Goal: Information Seeking & Learning: Check status

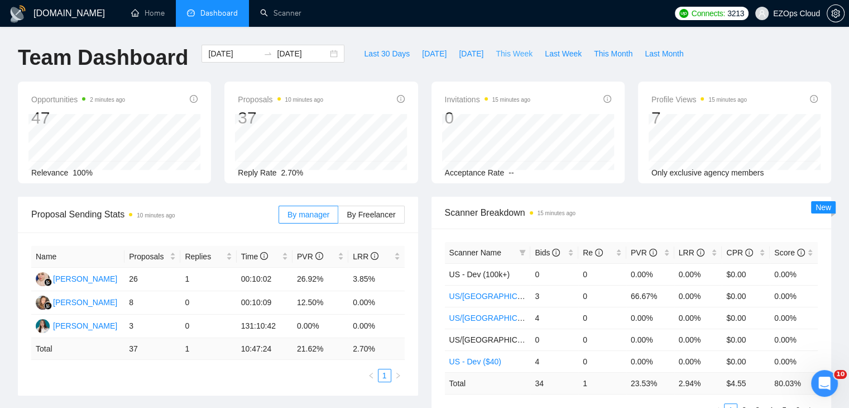
click at [499, 56] on span "This Week" at bounding box center [514, 53] width 37 height 12
type input "[DATE]"
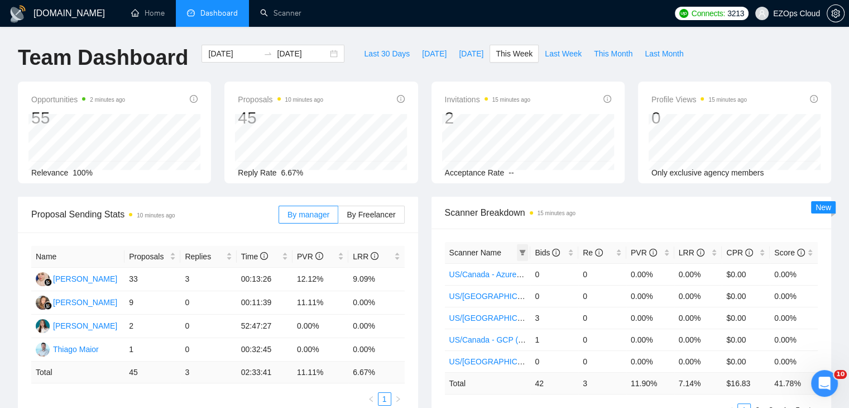
click at [528, 251] on th "Scanner Name" at bounding box center [488, 253] width 86 height 22
click at [523, 251] on icon "filter" at bounding box center [523, 253] width 6 height 6
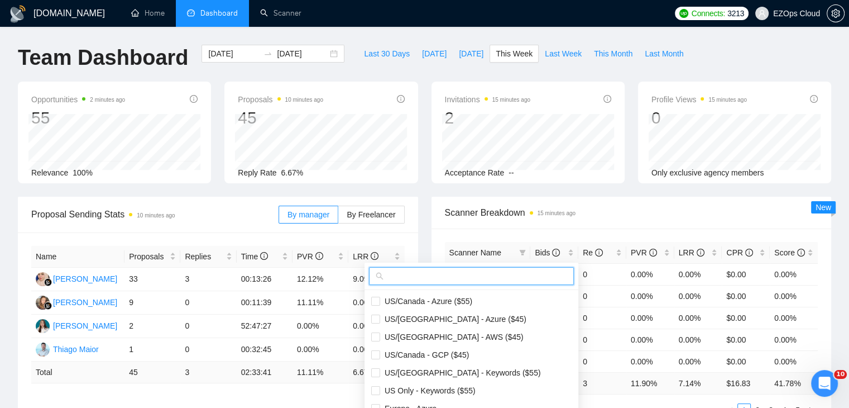
click at [474, 280] on input "text" at bounding box center [476, 276] width 181 height 12
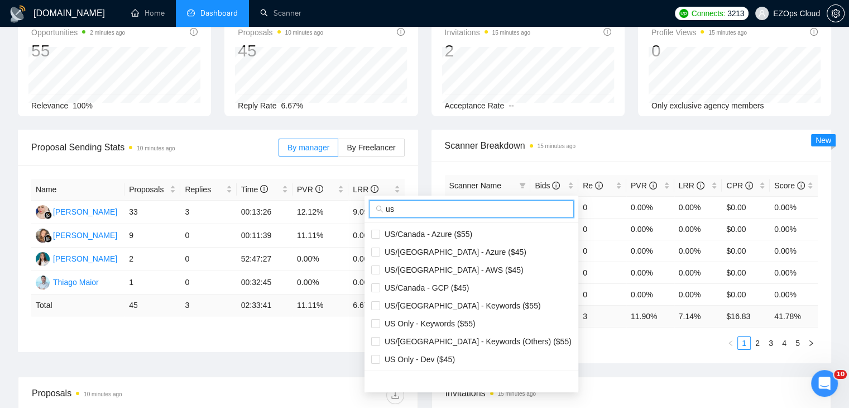
scroll to position [167, 0]
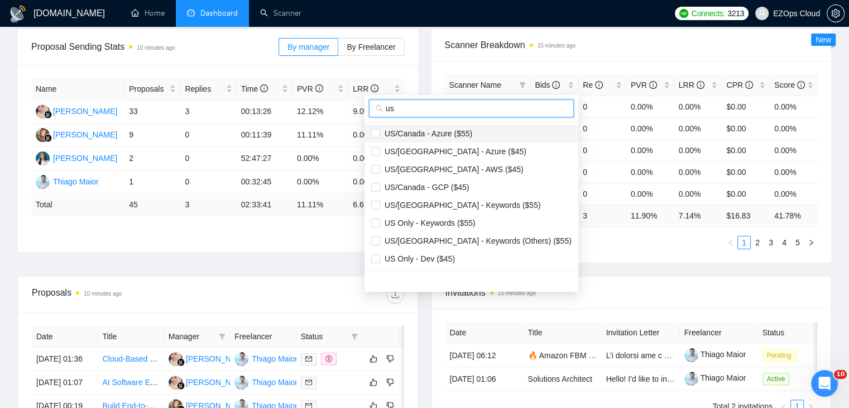
type input "us"
click at [448, 139] on li "US/Canada - Azure ($55)" at bounding box center [472, 133] width 214 height 18
checkbox input "true"
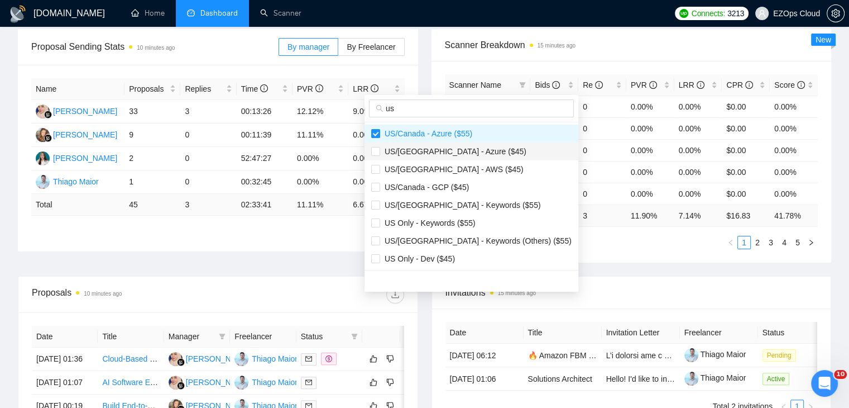
click at [453, 148] on span "US/[GEOGRAPHIC_DATA] - Azure ($45)" at bounding box center [453, 151] width 146 height 9
checkbox input "true"
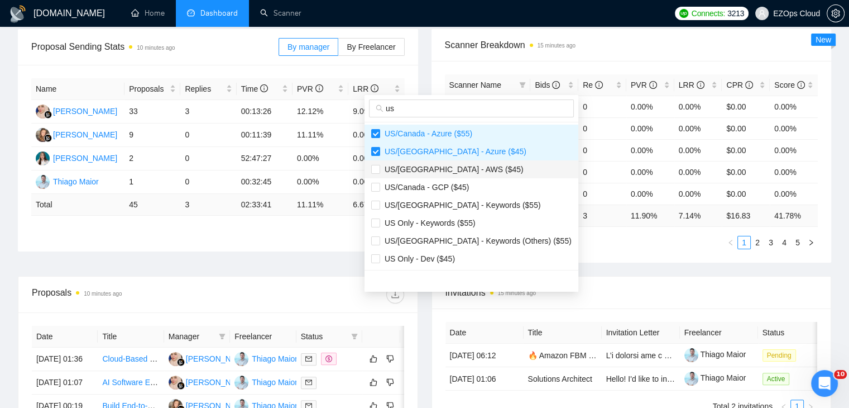
click at [456, 166] on span "US/[GEOGRAPHIC_DATA] - AWS ($45)" at bounding box center [451, 169] width 143 height 9
checkbox input "true"
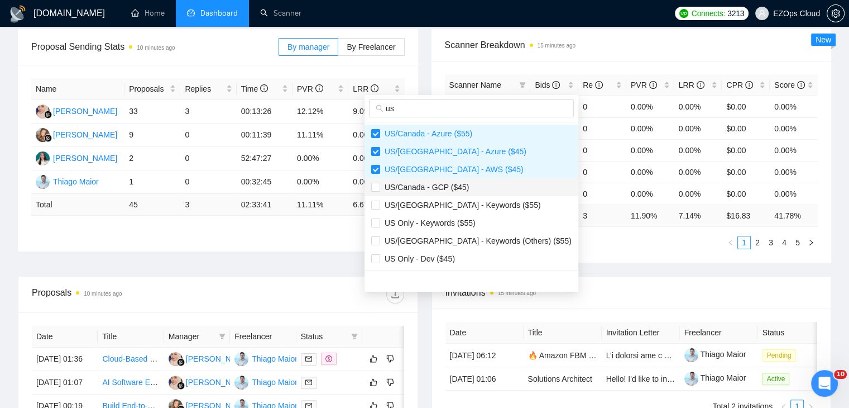
click at [458, 184] on span "US/Canada - GCP ($45)" at bounding box center [424, 187] width 89 height 9
checkbox input "true"
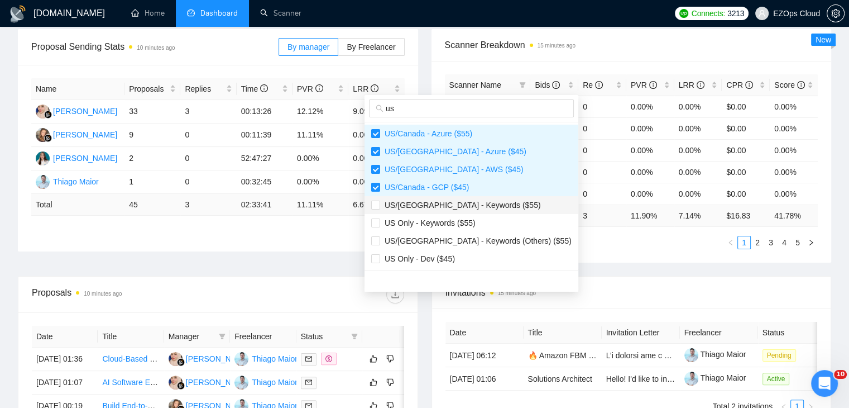
click at [463, 204] on span "US/[GEOGRAPHIC_DATA] - Keywords ($55)" at bounding box center [460, 204] width 161 height 9
checkbox input "true"
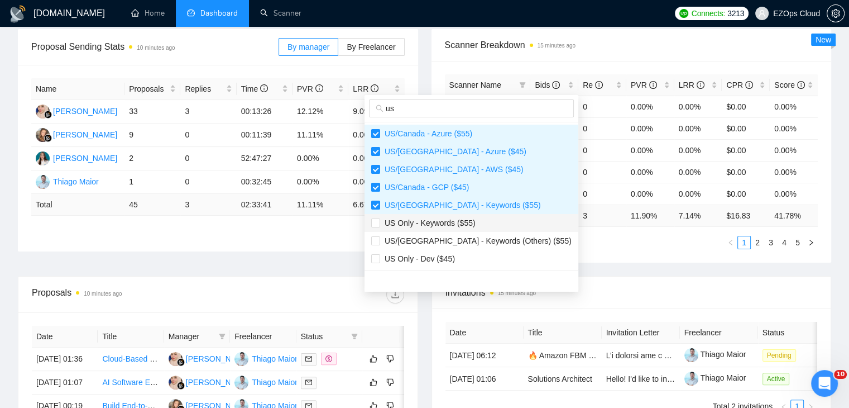
click at [470, 228] on li "US Only - Keywords ($55)" at bounding box center [472, 223] width 214 height 18
checkbox input "true"
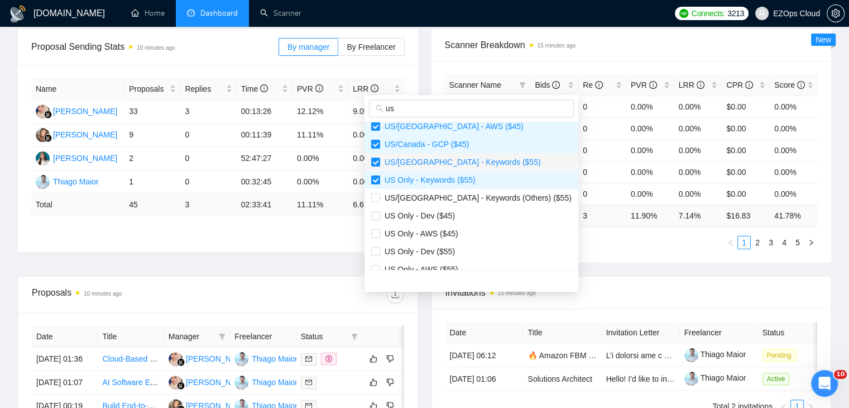
scroll to position [112, 0]
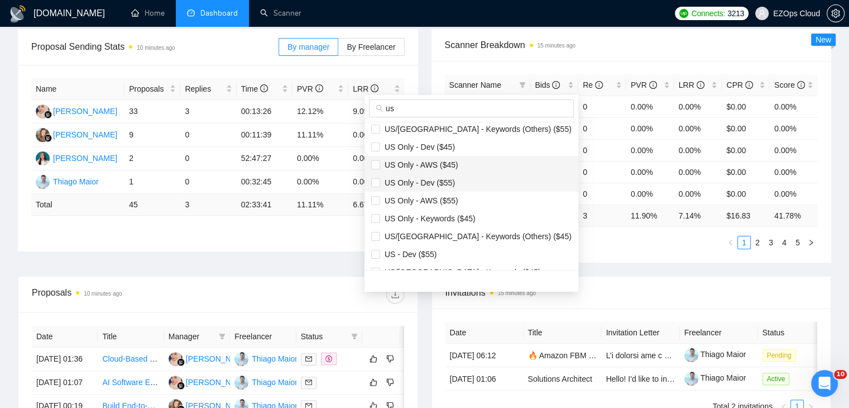
drag, startPoint x: 458, startPoint y: 161, endPoint x: 462, endPoint y: 176, distance: 15.2
click at [458, 161] on span "US Only - AWS ($45)" at bounding box center [471, 165] width 200 height 12
checkbox input "true"
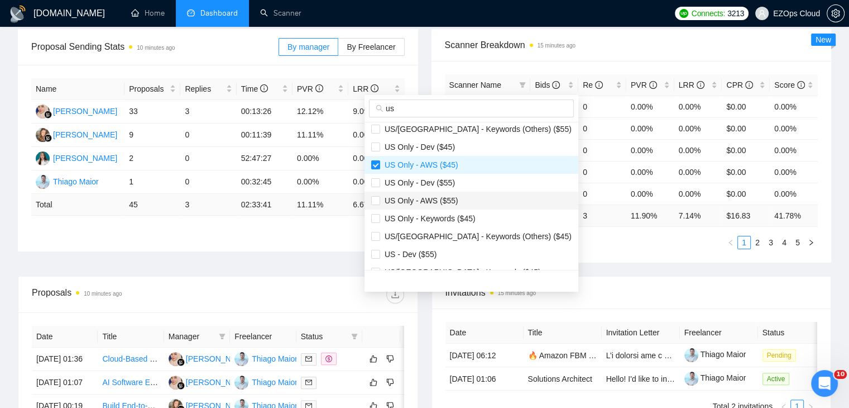
click at [464, 197] on span "US Only - AWS ($55)" at bounding box center [471, 200] width 200 height 12
checkbox input "true"
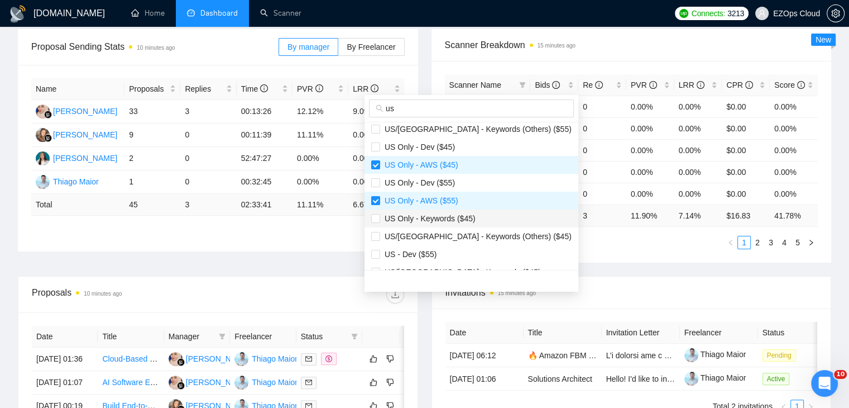
click at [467, 217] on span "US Only - Keywords ($45)" at bounding box center [427, 218] width 95 height 9
checkbox input "true"
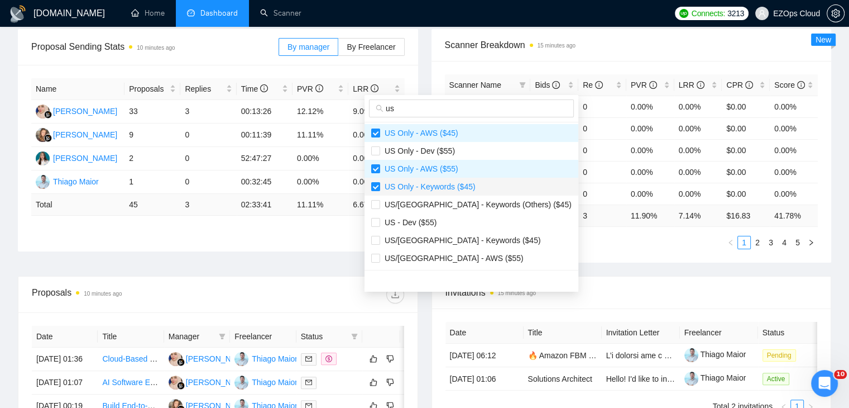
scroll to position [161, 0]
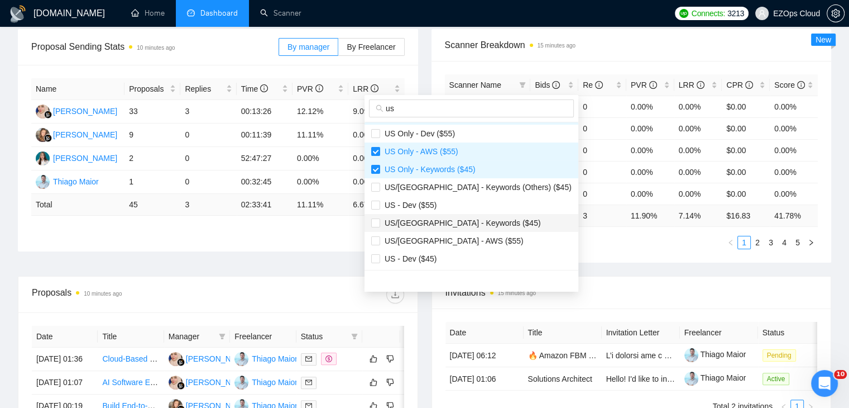
click at [453, 224] on span "US/[GEOGRAPHIC_DATA] - Keywords ($45)" at bounding box center [460, 222] width 161 height 9
checkbox input "true"
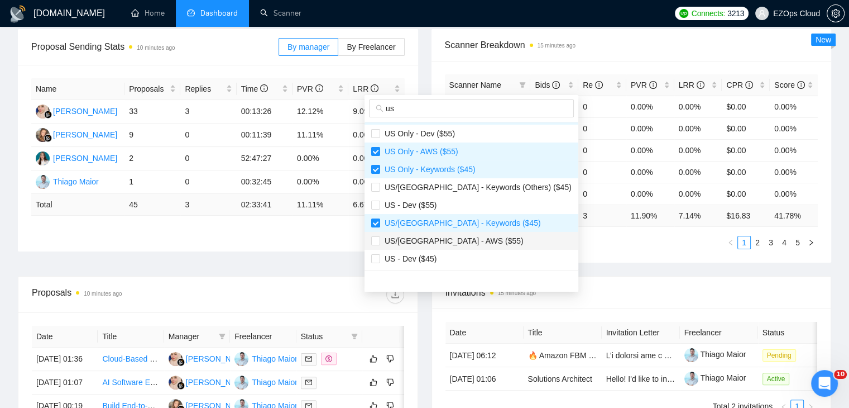
click at [460, 237] on span "US/[GEOGRAPHIC_DATA] - AWS ($55)" at bounding box center [451, 240] width 143 height 9
checkbox input "true"
click at [587, 262] on div "Proposal Sending Stats 10 minutes ago By manager By Freelancer Name Proposals R…" at bounding box center [424, 152] width 827 height 247
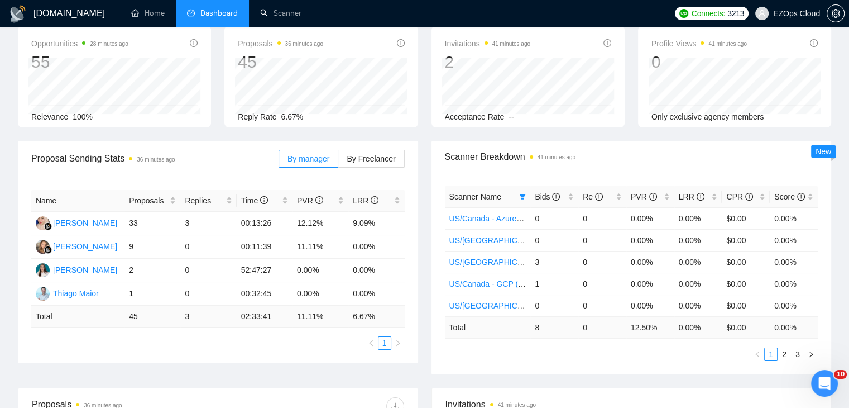
scroll to position [0, 0]
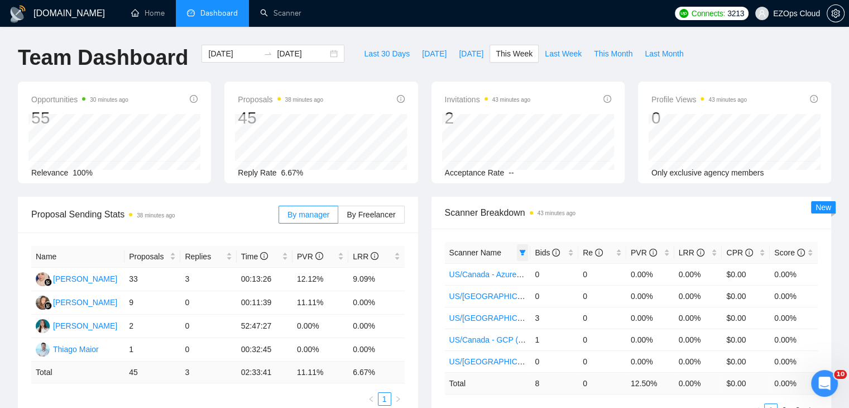
click at [519, 253] on icon "filter" at bounding box center [522, 252] width 7 height 7
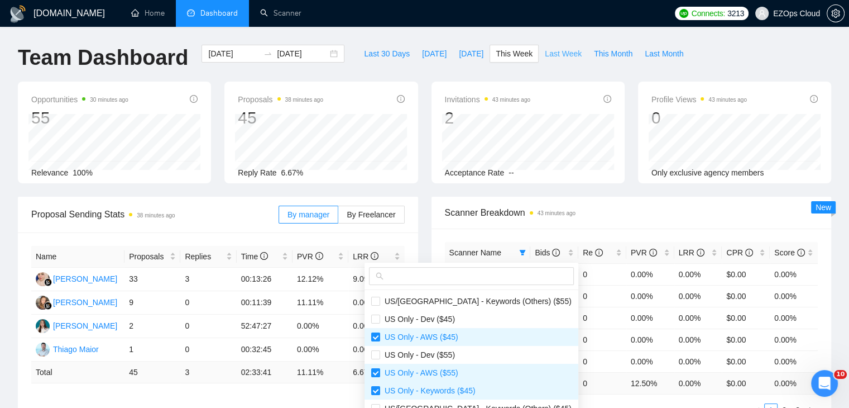
click at [547, 50] on span "Last Week" at bounding box center [563, 53] width 37 height 12
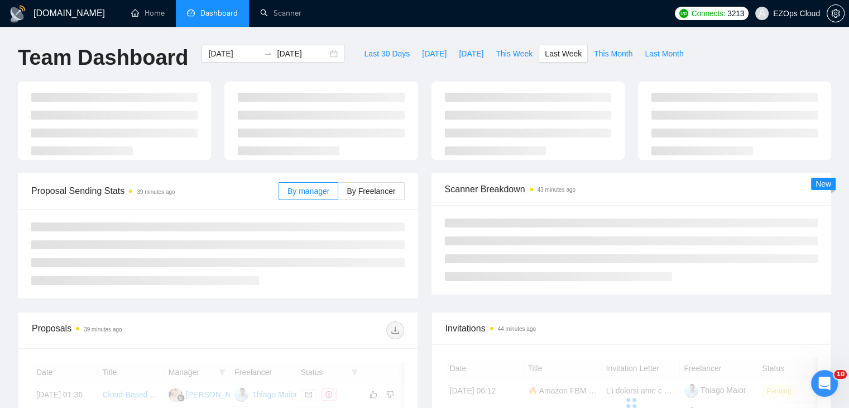
type input "[DATE]"
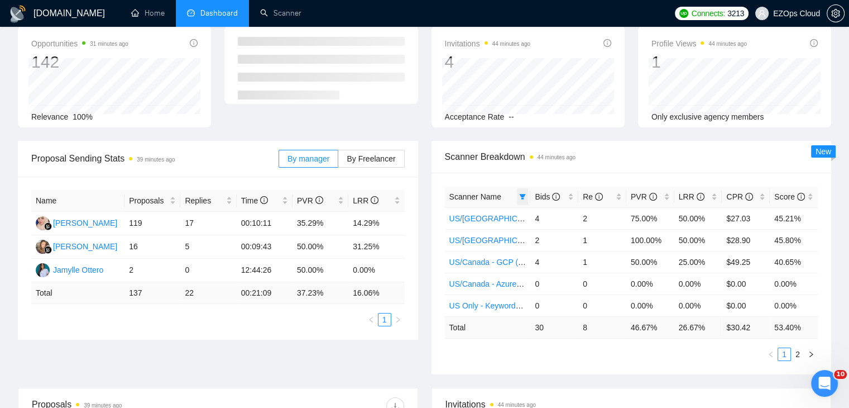
click at [525, 198] on icon "filter" at bounding box center [522, 196] width 7 height 7
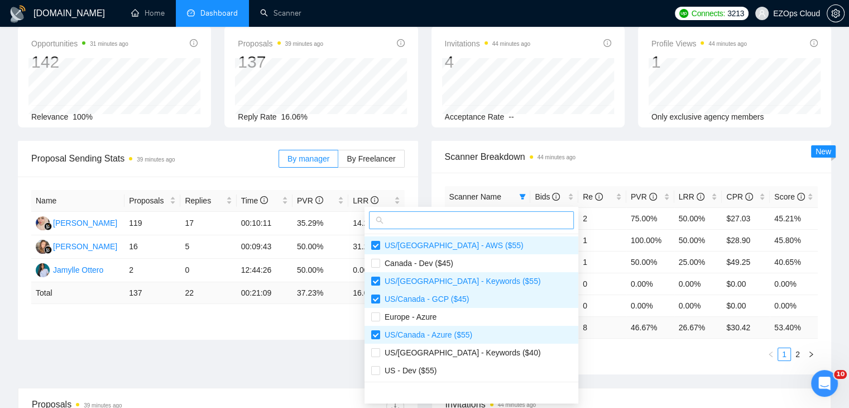
click at [478, 214] on input "text" at bounding box center [476, 220] width 181 height 12
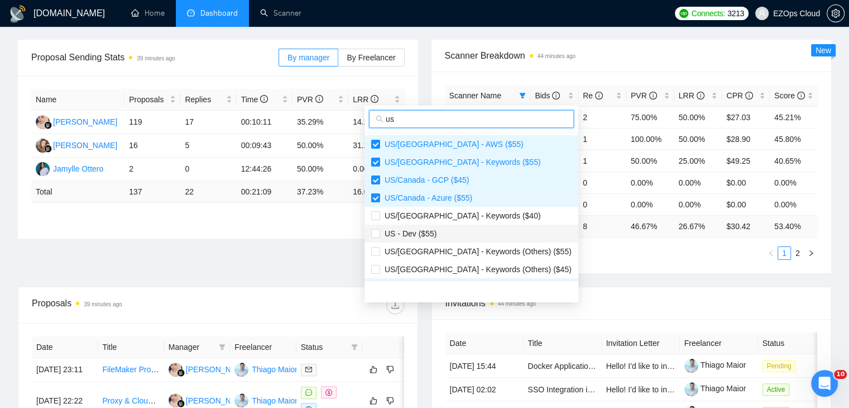
scroll to position [167, 0]
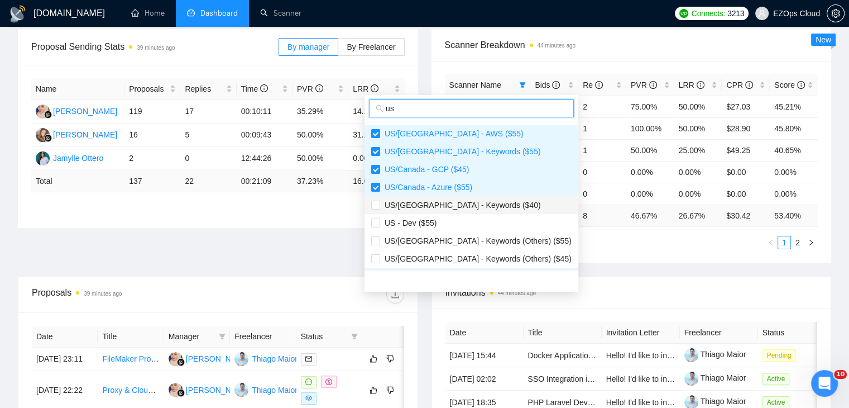
type input "us"
click at [462, 202] on span "US/[GEOGRAPHIC_DATA] - Keywords ($40)" at bounding box center [460, 204] width 161 height 9
checkbox input "true"
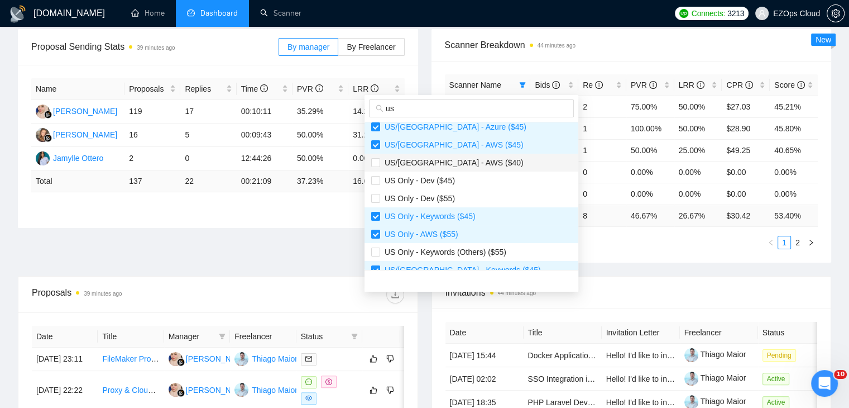
click at [452, 167] on span "US/[GEOGRAPHIC_DATA] - AWS ($40)" at bounding box center [471, 162] width 200 height 12
checkbox input "true"
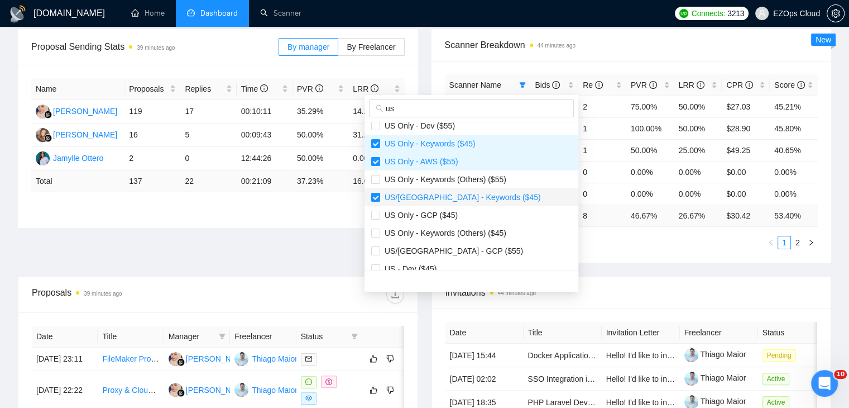
scroll to position [250, 0]
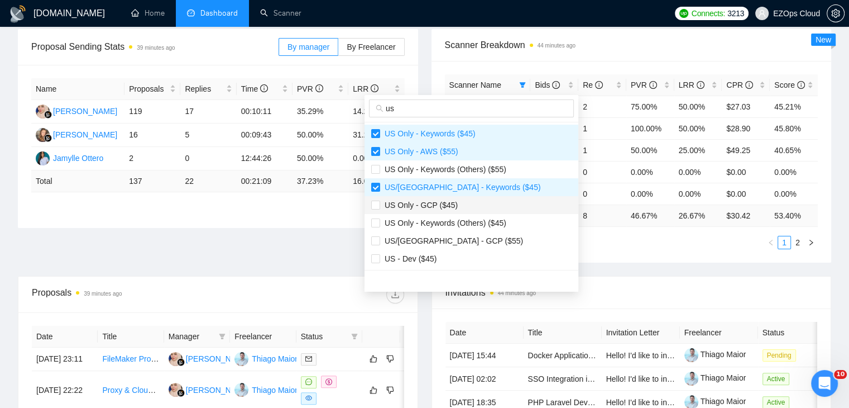
click at [447, 207] on span "US Only - GCP ($45)" at bounding box center [419, 204] width 78 height 9
checkbox input "true"
click at [467, 242] on span "US/[GEOGRAPHIC_DATA] - GCP ($55)" at bounding box center [471, 240] width 200 height 12
checkbox input "true"
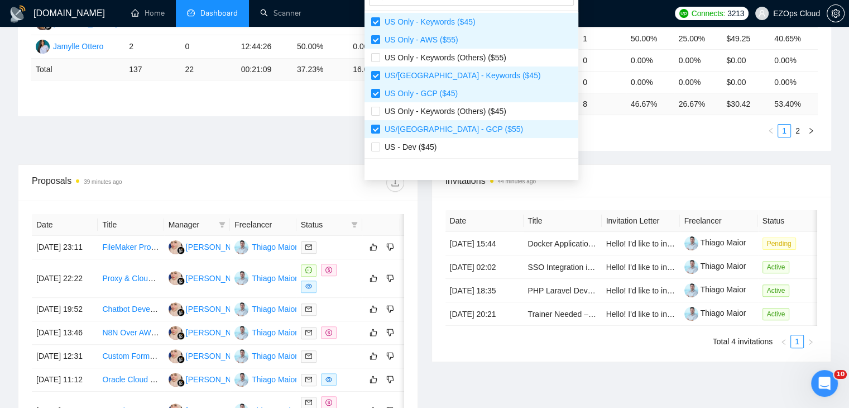
click at [611, 146] on div "Scanner Name Bids Re PVR LRR CPR Score [GEOGRAPHIC_DATA]/[GEOGRAPHIC_DATA] - AW…" at bounding box center [632, 50] width 400 height 202
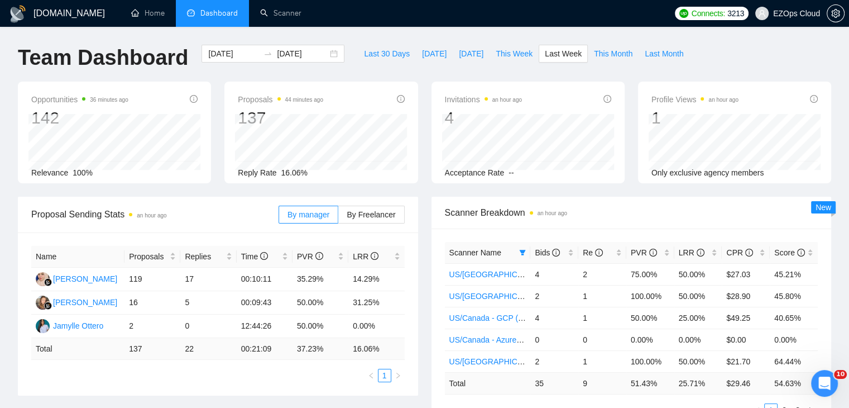
scroll to position [0, 0]
click at [504, 60] on button "This Week" at bounding box center [514, 54] width 49 height 18
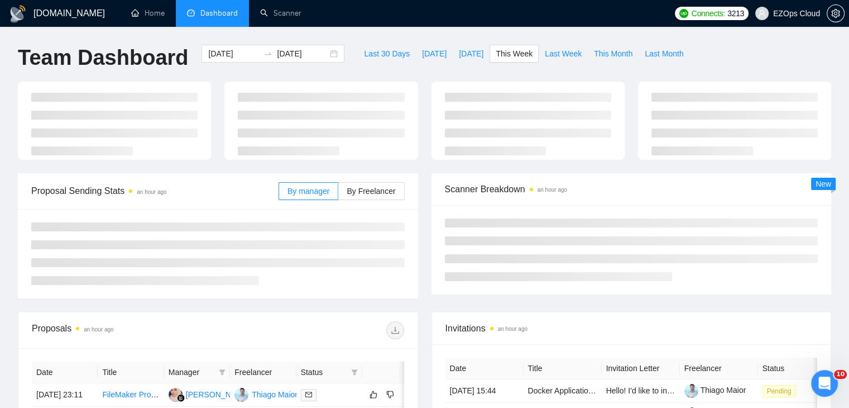
type input "[DATE]"
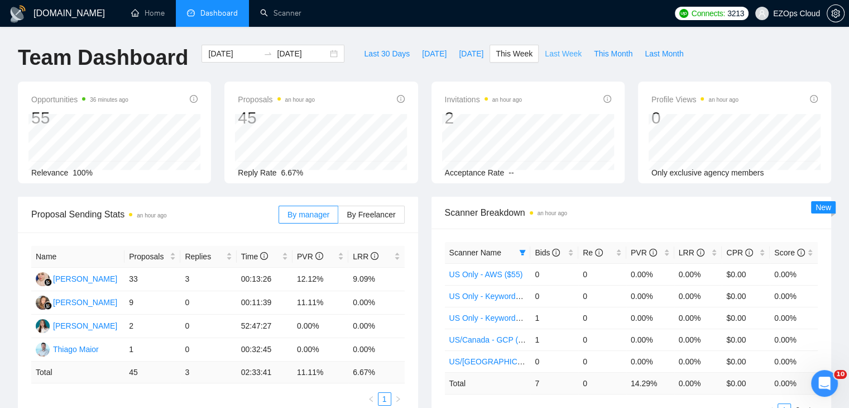
click at [545, 52] on span "Last Week" at bounding box center [563, 53] width 37 height 12
type input "[DATE]"
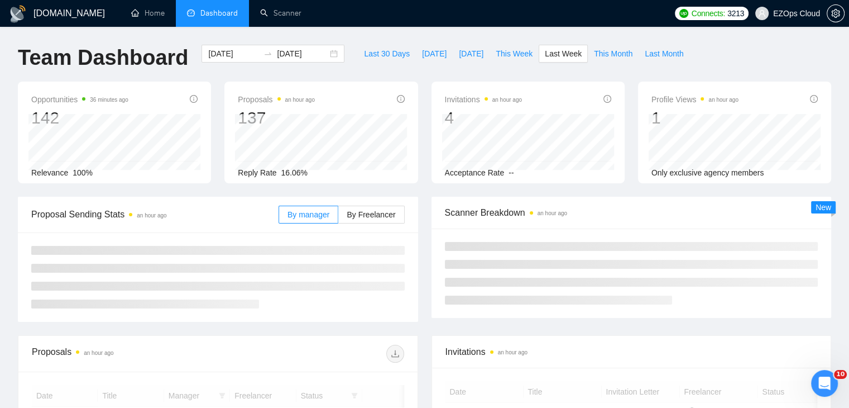
click at [495, 64] on div "Last 30 Days [DATE] [DATE] This Week Last Week This Month Last Month" at bounding box center [523, 63] width 345 height 37
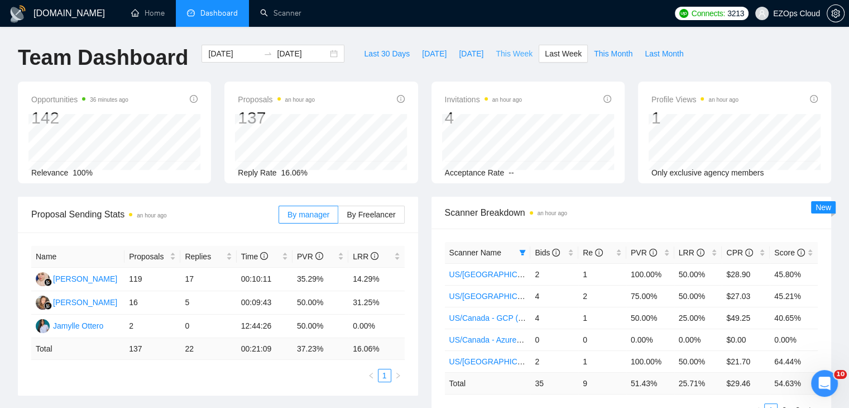
click at [518, 52] on span "This Week" at bounding box center [514, 53] width 37 height 12
type input "[DATE]"
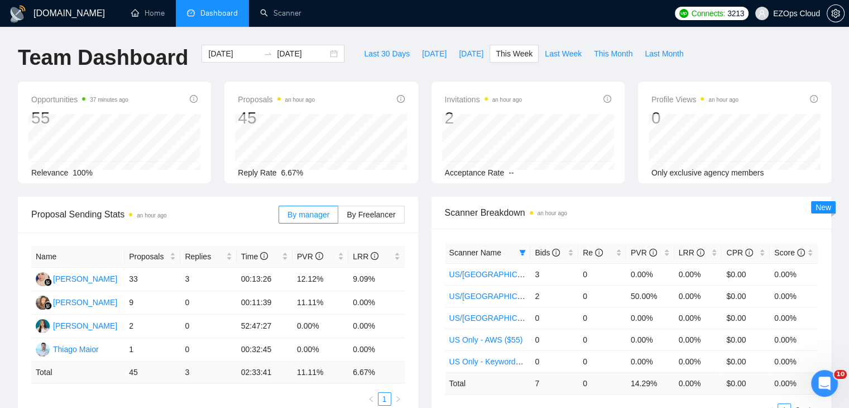
click at [513, 69] on div "Last 30 Days [DATE] [DATE] This Week Last Week This Month Last Month" at bounding box center [523, 63] width 345 height 37
click at [523, 242] on th "Scanner Name" at bounding box center [488, 253] width 86 height 22
click at [528, 249] on th "Scanner Name" at bounding box center [488, 253] width 86 height 22
click at [524, 260] on span at bounding box center [522, 252] width 11 height 17
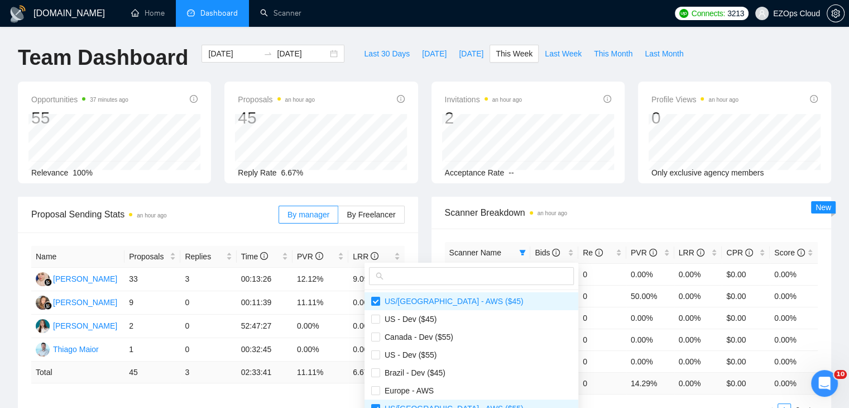
scroll to position [56, 0]
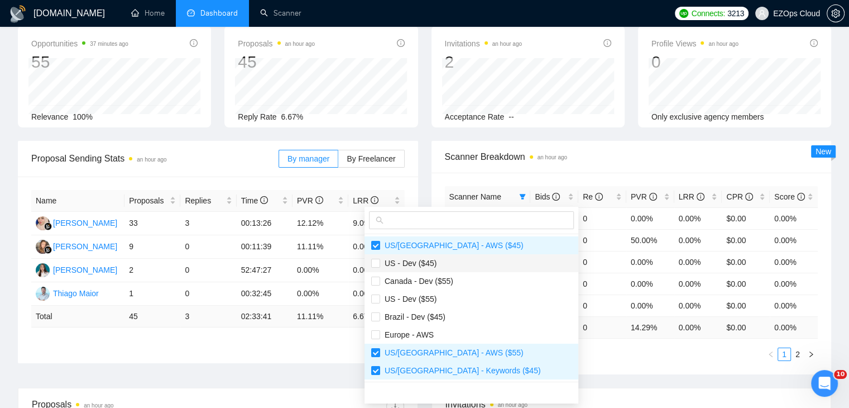
click at [405, 265] on span "US - Dev ($45)" at bounding box center [408, 262] width 56 height 9
checkbox input "true"
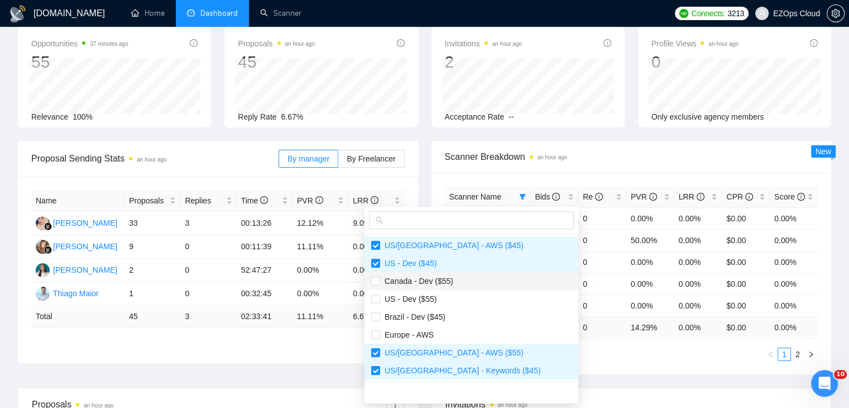
click at [425, 284] on span "Canada - Dev ($55)" at bounding box center [416, 280] width 73 height 9
checkbox input "true"
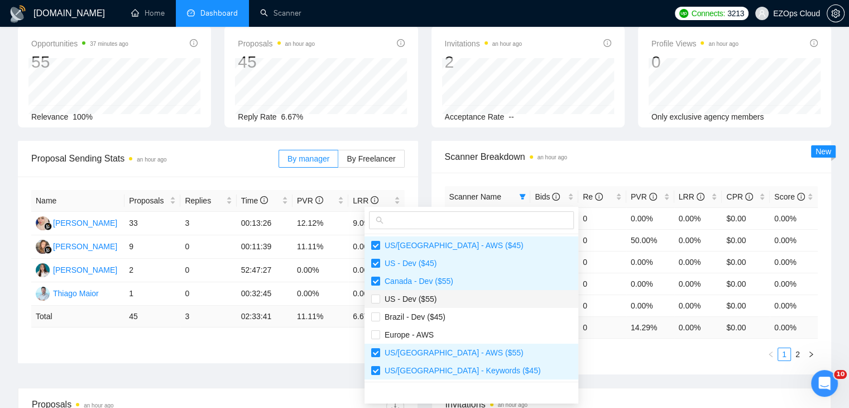
click at [433, 304] on li "US - Dev ($55)" at bounding box center [472, 299] width 214 height 18
checkbox input "true"
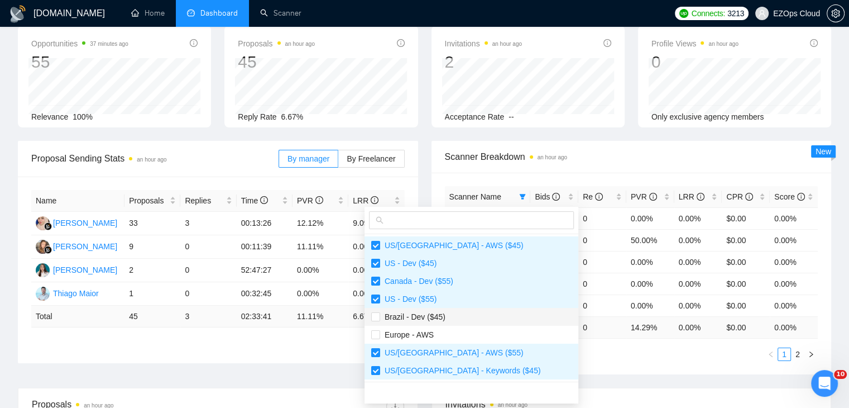
click at [437, 317] on span "Brazil - Dev ($45)" at bounding box center [412, 316] width 65 height 9
checkbox input "true"
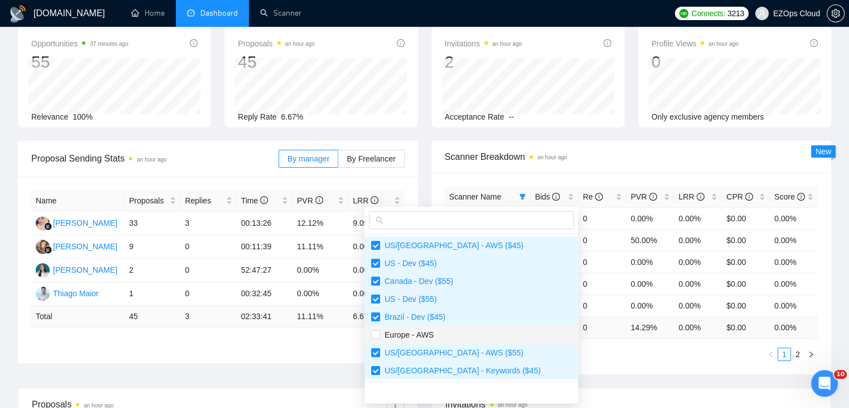
click at [440, 336] on span "Europe - AWS" at bounding box center [471, 334] width 200 height 12
checkbox input "true"
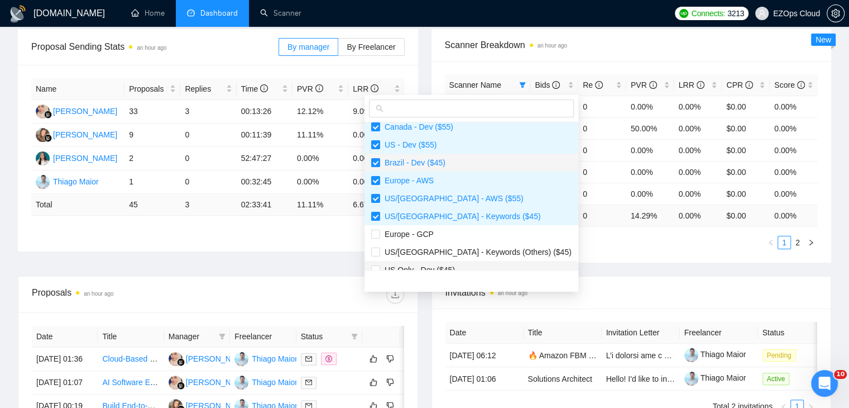
scroll to position [112, 0]
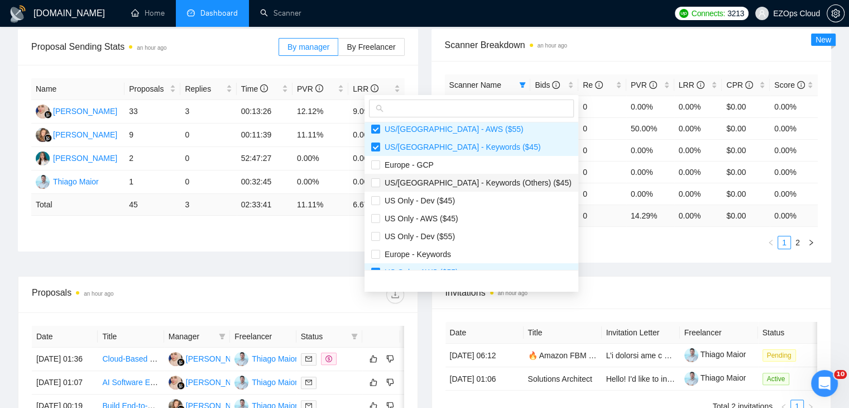
click at [440, 174] on li "US/[GEOGRAPHIC_DATA] - Keywords (Others) ($45)" at bounding box center [472, 183] width 214 height 18
checkbox input "true"
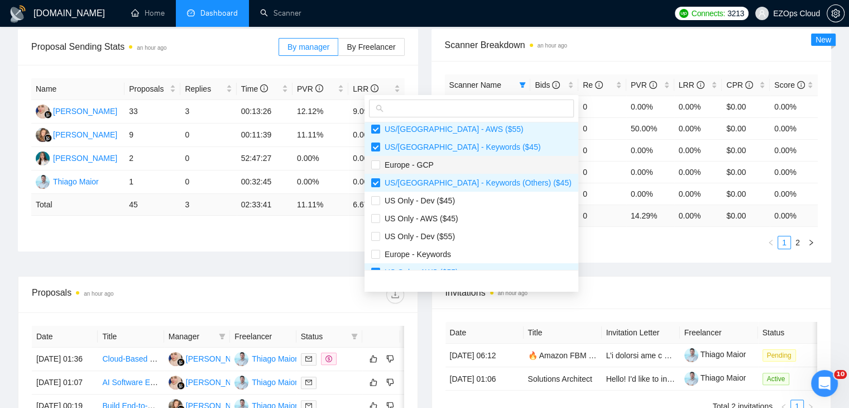
click at [431, 166] on span "Europe - GCP" at bounding box center [471, 165] width 200 height 12
checkbox input "true"
click at [453, 203] on span "US Only - Dev ($45)" at bounding box center [471, 200] width 200 height 12
checkbox input "true"
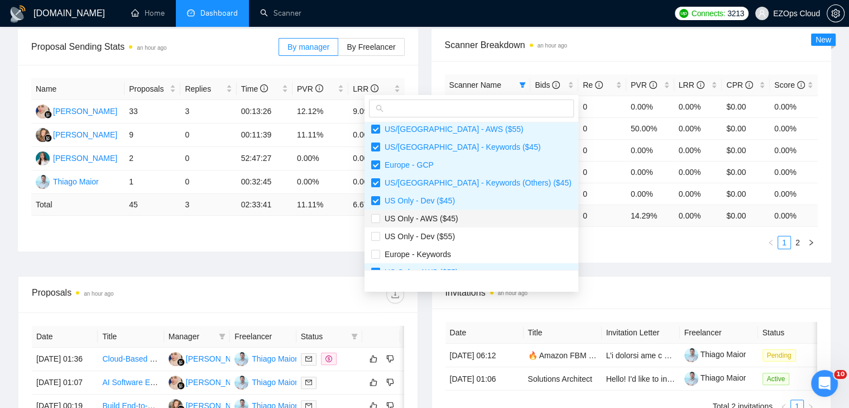
click at [457, 215] on span "US Only - AWS ($45)" at bounding box center [471, 218] width 200 height 12
checkbox input "true"
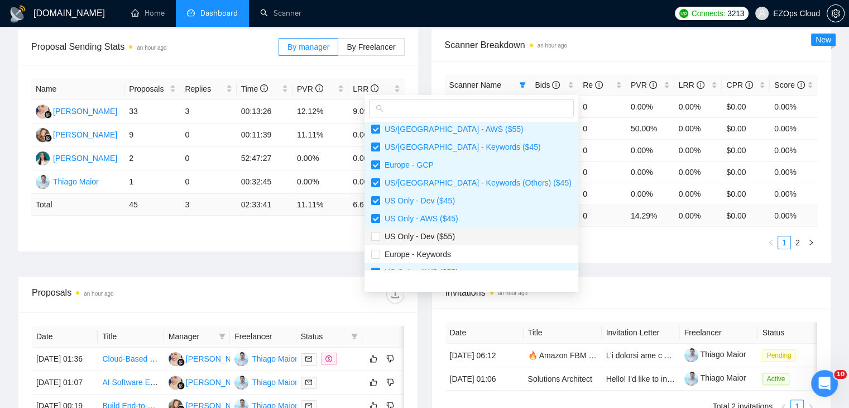
click at [457, 237] on span "US Only - Dev ($55)" at bounding box center [471, 236] width 200 height 12
checkbox input "true"
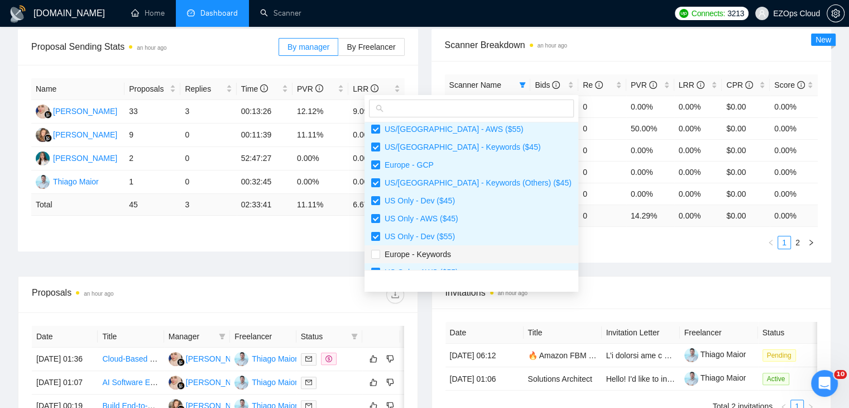
click at [458, 252] on span "Europe - Keywords" at bounding box center [471, 254] width 200 height 12
checkbox input "true"
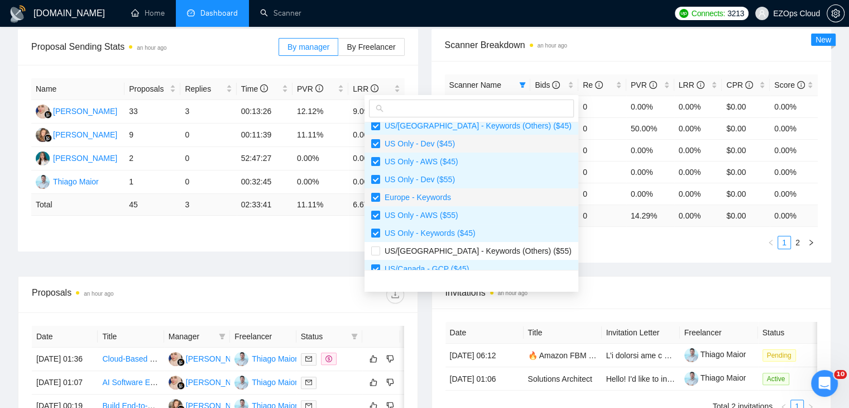
scroll to position [279, 0]
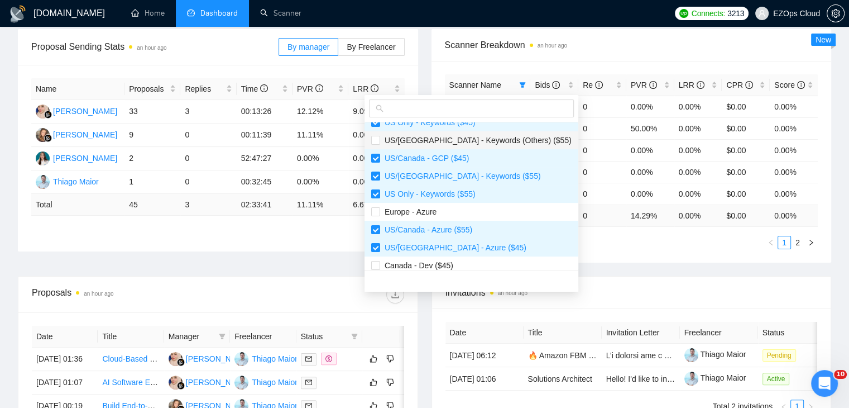
click at [438, 144] on span "US/[GEOGRAPHIC_DATA] - Keywords (Others) ($55)" at bounding box center [475, 140] width 191 height 9
checkbox input "true"
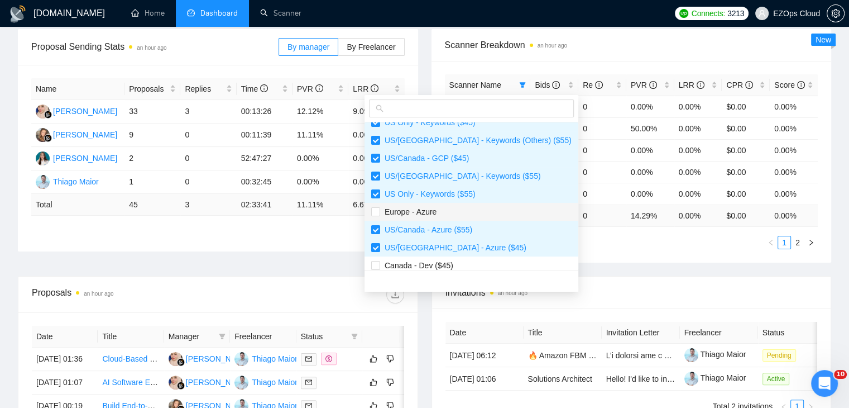
click at [443, 207] on span "Europe - Azure" at bounding box center [471, 211] width 200 height 12
checkbox input "true"
click at [460, 266] on span "Canada - Dev ($45)" at bounding box center [471, 265] width 200 height 12
checkbox input "true"
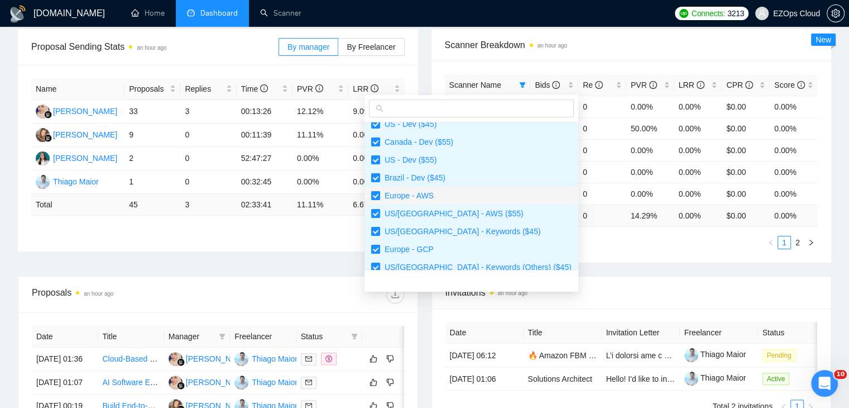
scroll to position [0, 0]
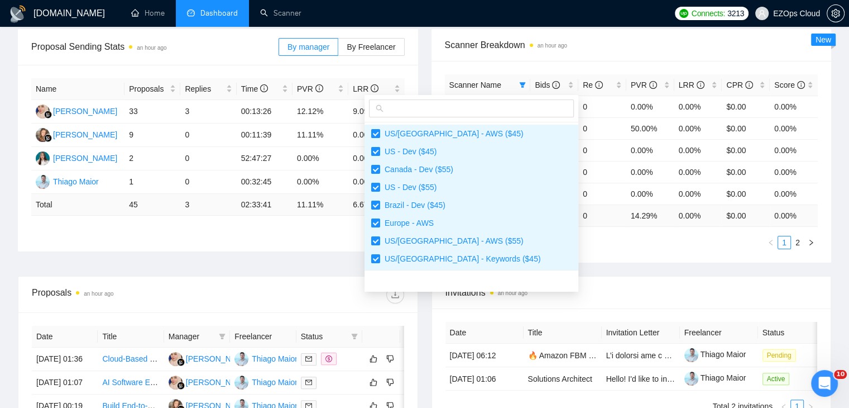
click at [572, 247] on ul "1 2" at bounding box center [631, 242] width 373 height 13
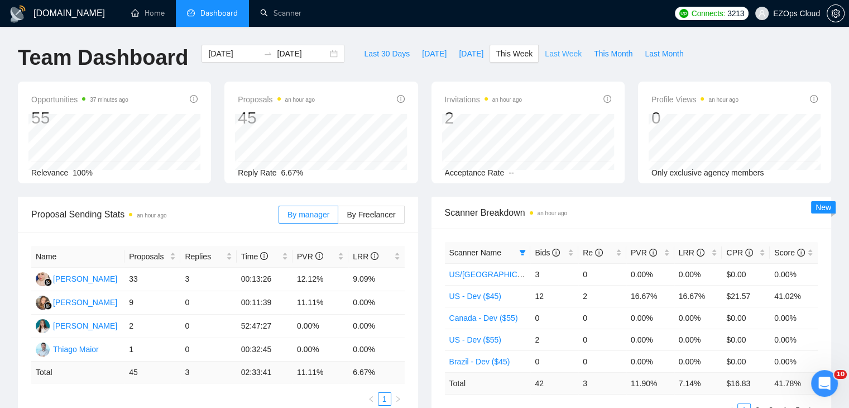
click at [545, 51] on span "Last Week" at bounding box center [563, 53] width 37 height 12
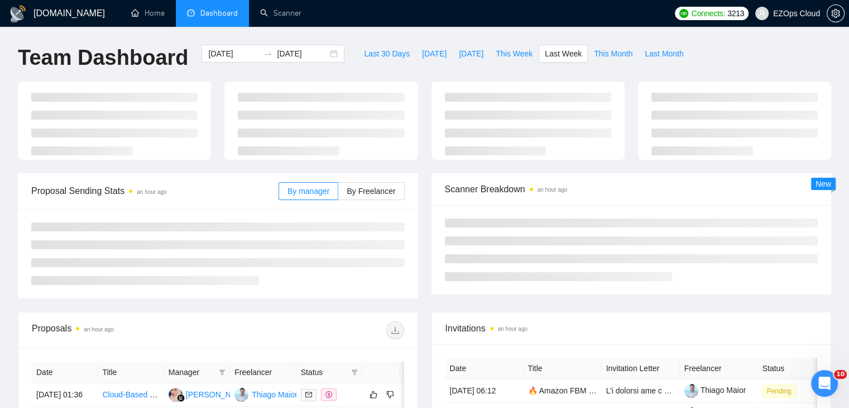
type input "[DATE]"
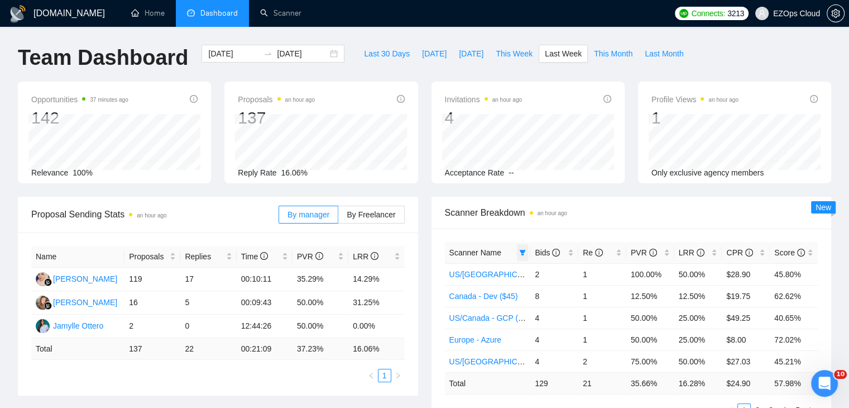
click at [524, 251] on icon "filter" at bounding box center [523, 253] width 6 height 6
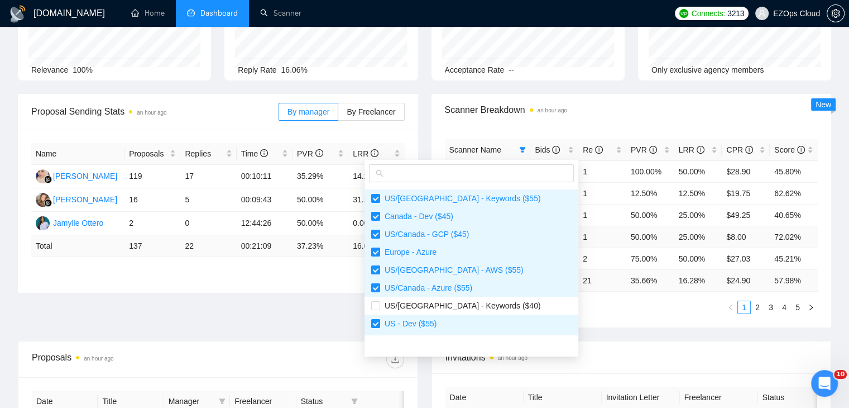
scroll to position [112, 0]
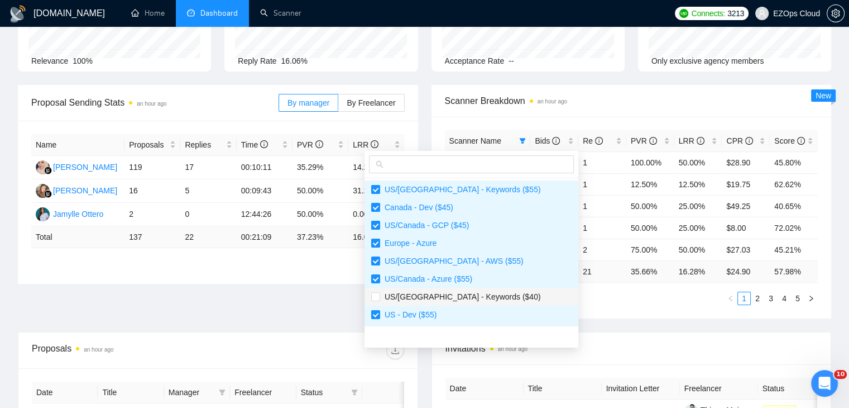
click at [456, 293] on span "US/[GEOGRAPHIC_DATA] - Keywords ($40)" at bounding box center [460, 296] width 161 height 9
checkbox input "true"
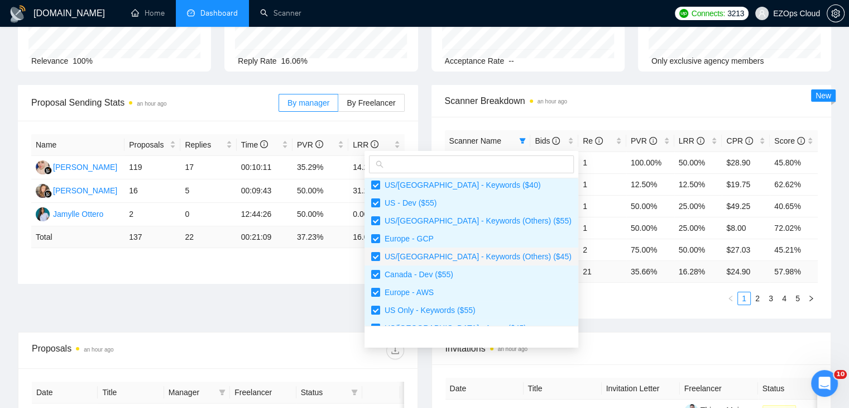
scroll to position [223, 0]
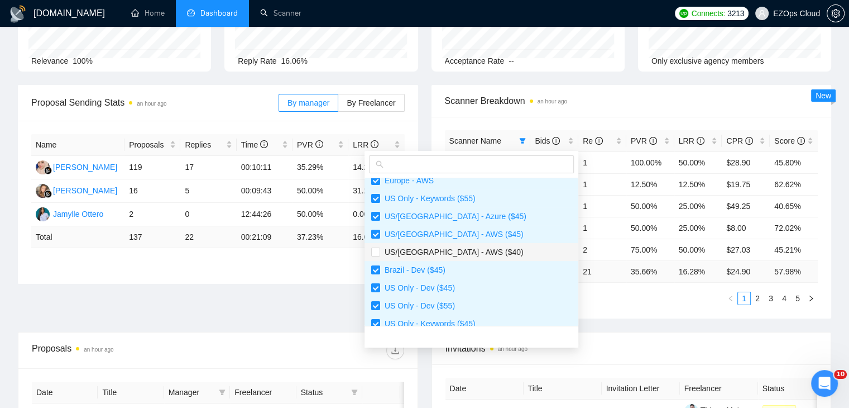
click at [451, 255] on span "US/[GEOGRAPHIC_DATA] - AWS ($40)" at bounding box center [451, 251] width 143 height 9
checkbox input "true"
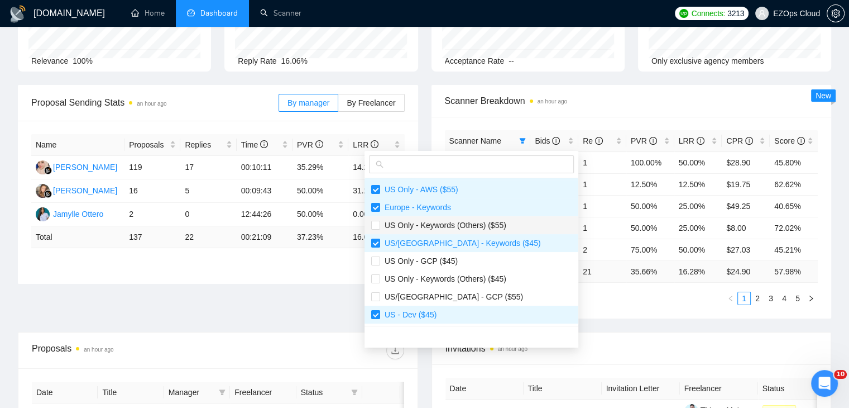
click at [442, 226] on span "US Only - Keywords (Others) ($55)" at bounding box center [443, 225] width 126 height 9
checkbox input "true"
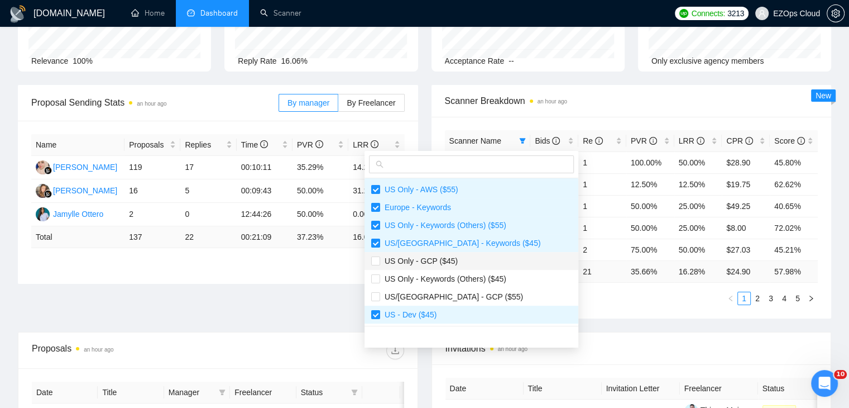
click at [445, 265] on span "US Only - GCP ($45)" at bounding box center [471, 261] width 200 height 12
checkbox input "true"
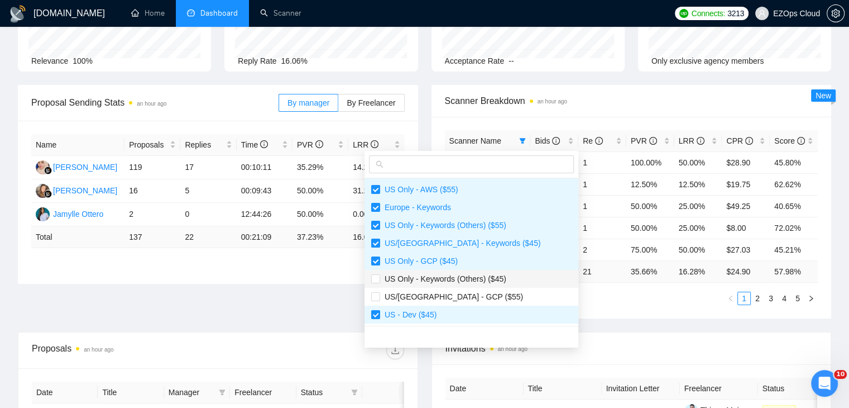
click at [457, 279] on span "US Only - Keywords (Others) ($45)" at bounding box center [443, 278] width 126 height 9
checkbox input "true"
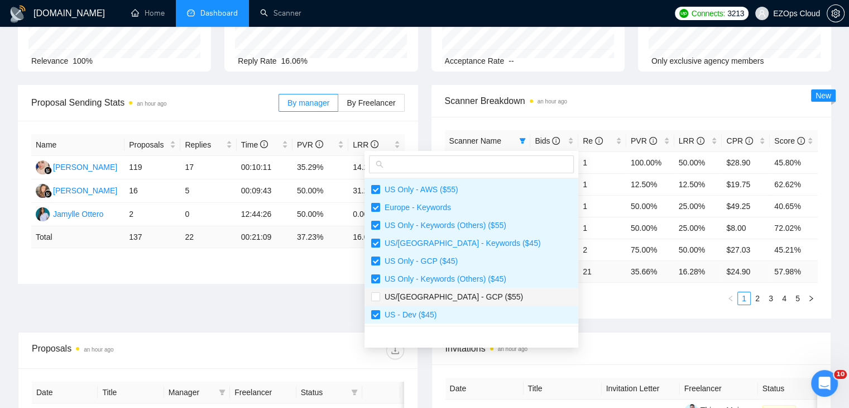
click at [461, 292] on span "US/[GEOGRAPHIC_DATA] - GCP ($55)" at bounding box center [451, 296] width 143 height 9
checkbox input "true"
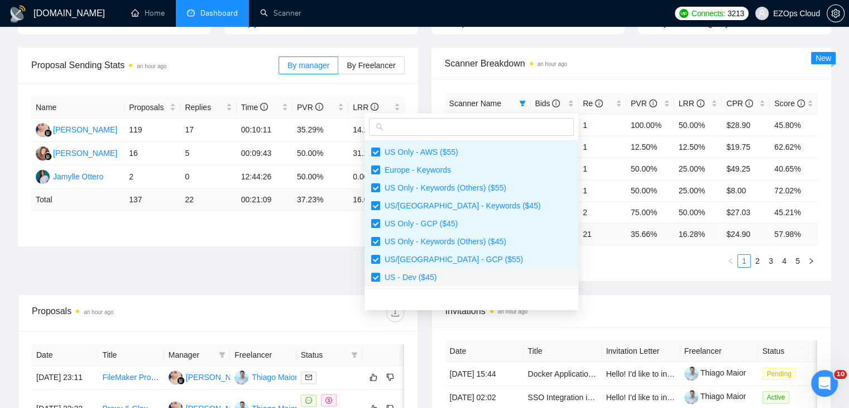
scroll to position [167, 0]
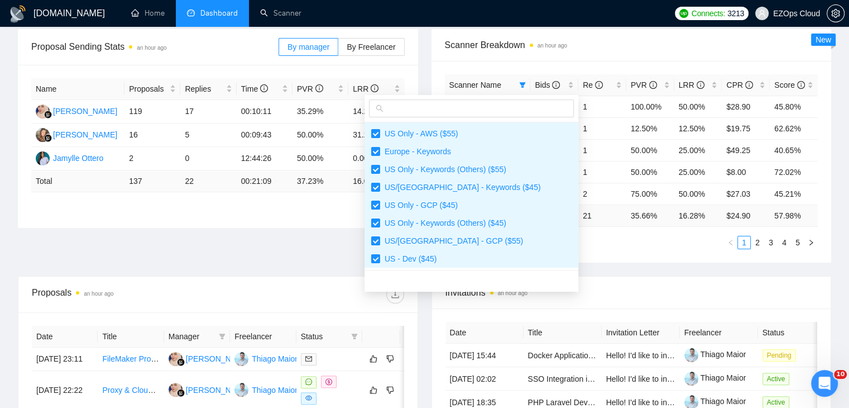
click at [558, 253] on div "Scanner Name Bids Re PVR LRR CPR Score [GEOGRAPHIC_DATA]/[GEOGRAPHIC_DATA] - Ke…" at bounding box center [632, 162] width 400 height 202
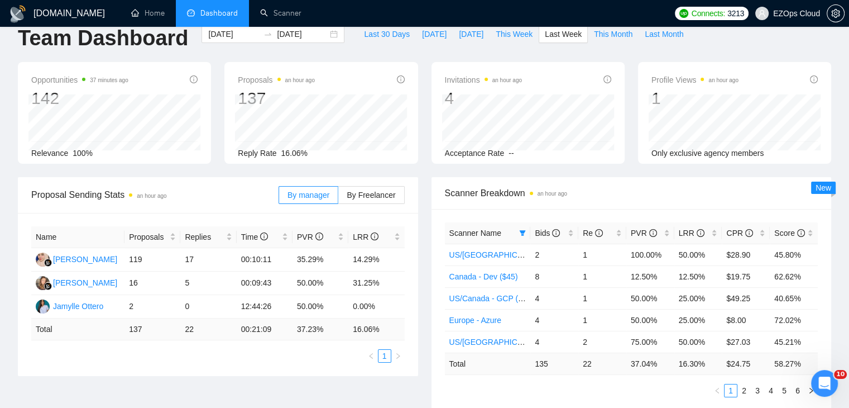
scroll to position [0, 0]
